Goal: Information Seeking & Learning: Learn about a topic

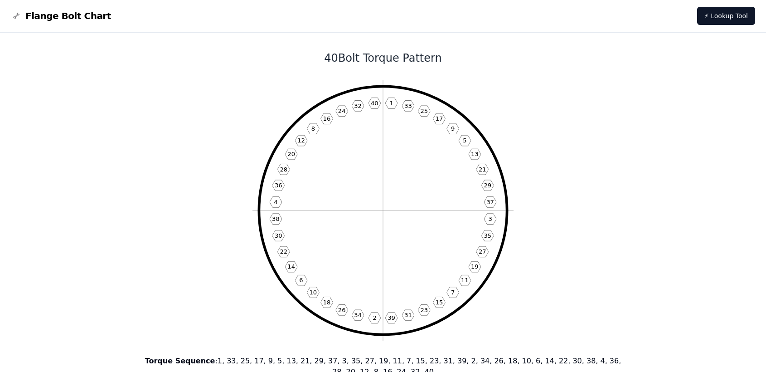
click at [76, 9] on nav "Flange Bolt Chart ⚡ Lookup Tool" at bounding box center [383, 16] width 766 height 33
click at [74, 14] on span "Flange Bolt Chart" at bounding box center [68, 16] width 86 height 13
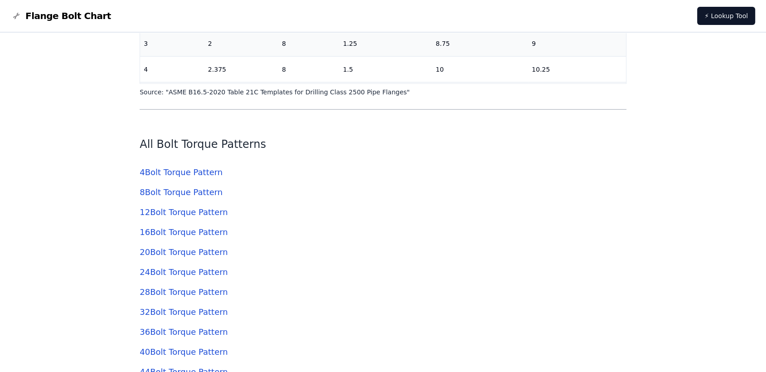
scroll to position [2468, 0]
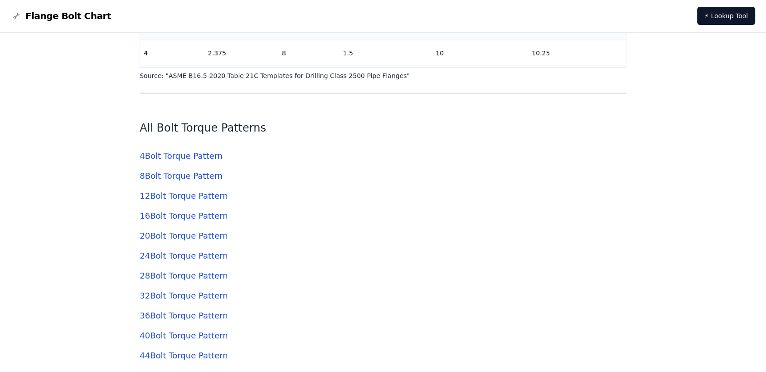
click at [170, 173] on link "8 Bolt Torque Pattern" at bounding box center [181, 176] width 83 height 10
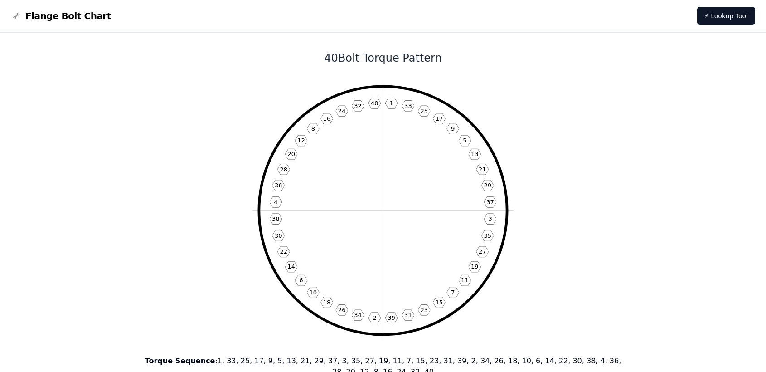
scroll to position [702, 0]
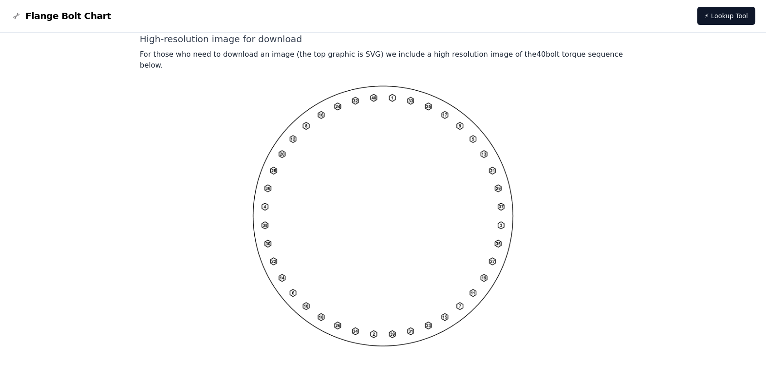
click at [39, 26] on nav "Flange Bolt Chart ⚡ Lookup Tool" at bounding box center [383, 16] width 766 height 33
click at [44, 17] on span "Flange Bolt Chart" at bounding box center [68, 16] width 86 height 13
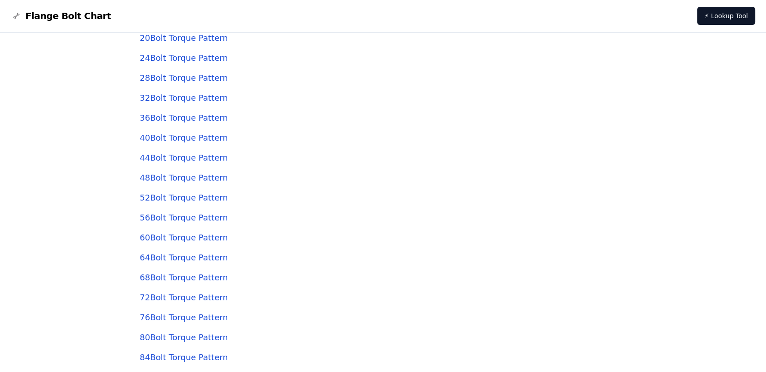
scroll to position [2569, 0]
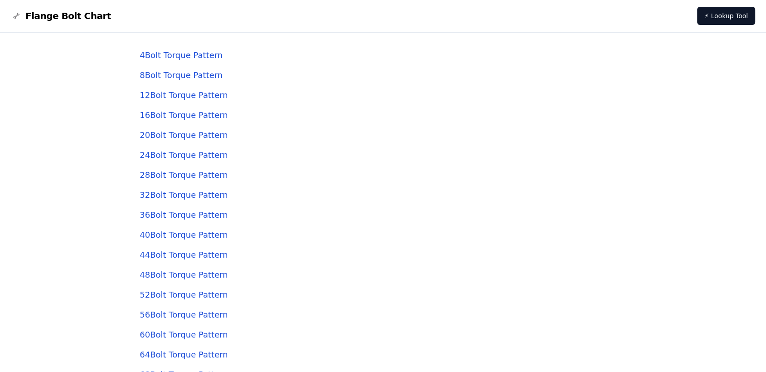
click at [190, 74] on link "8 Bolt Torque Pattern" at bounding box center [181, 75] width 83 height 10
